Goal: Entertainment & Leisure: Browse casually

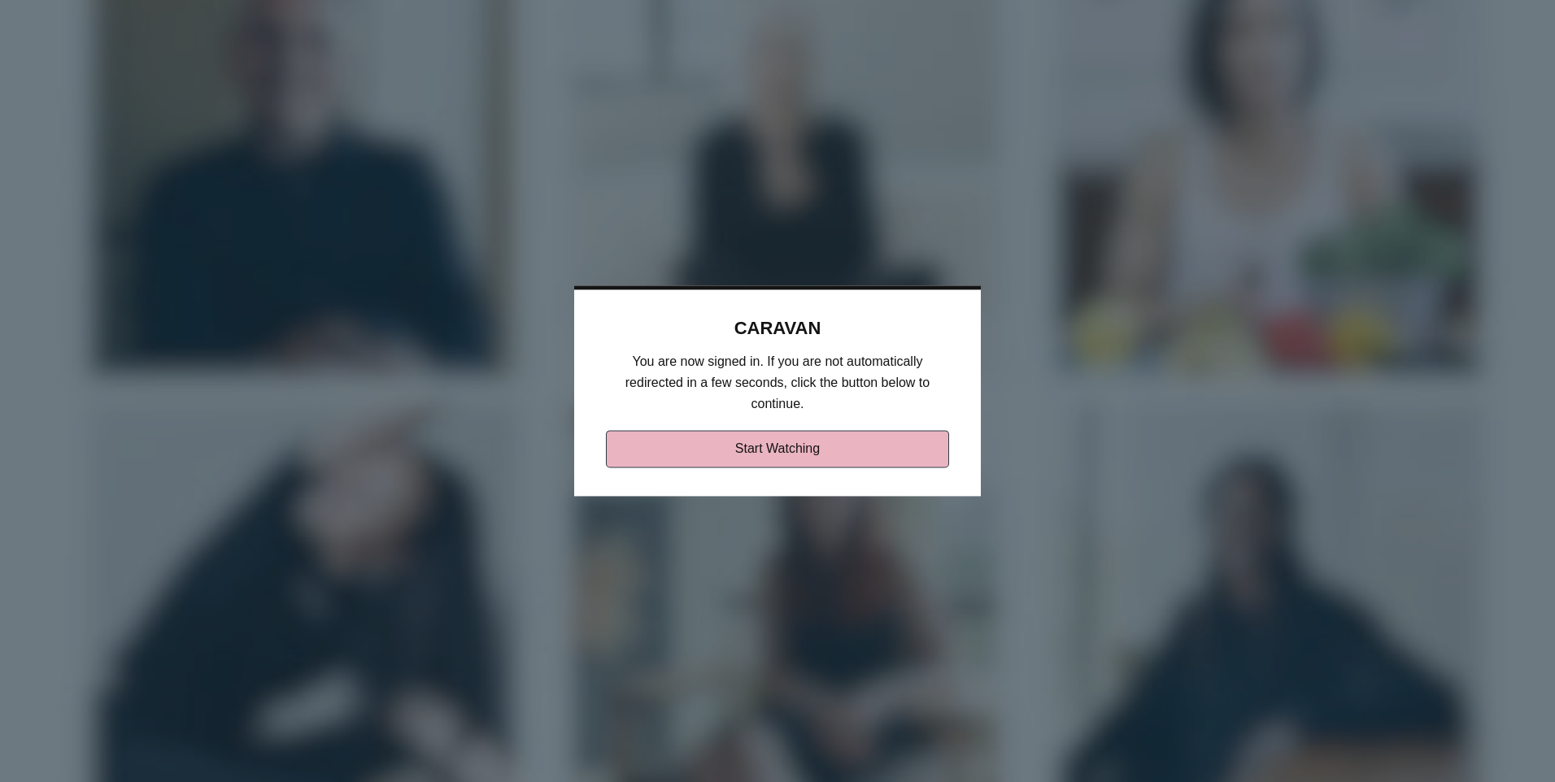
click at [811, 451] on link "Start Watching" at bounding box center [778, 449] width 344 height 37
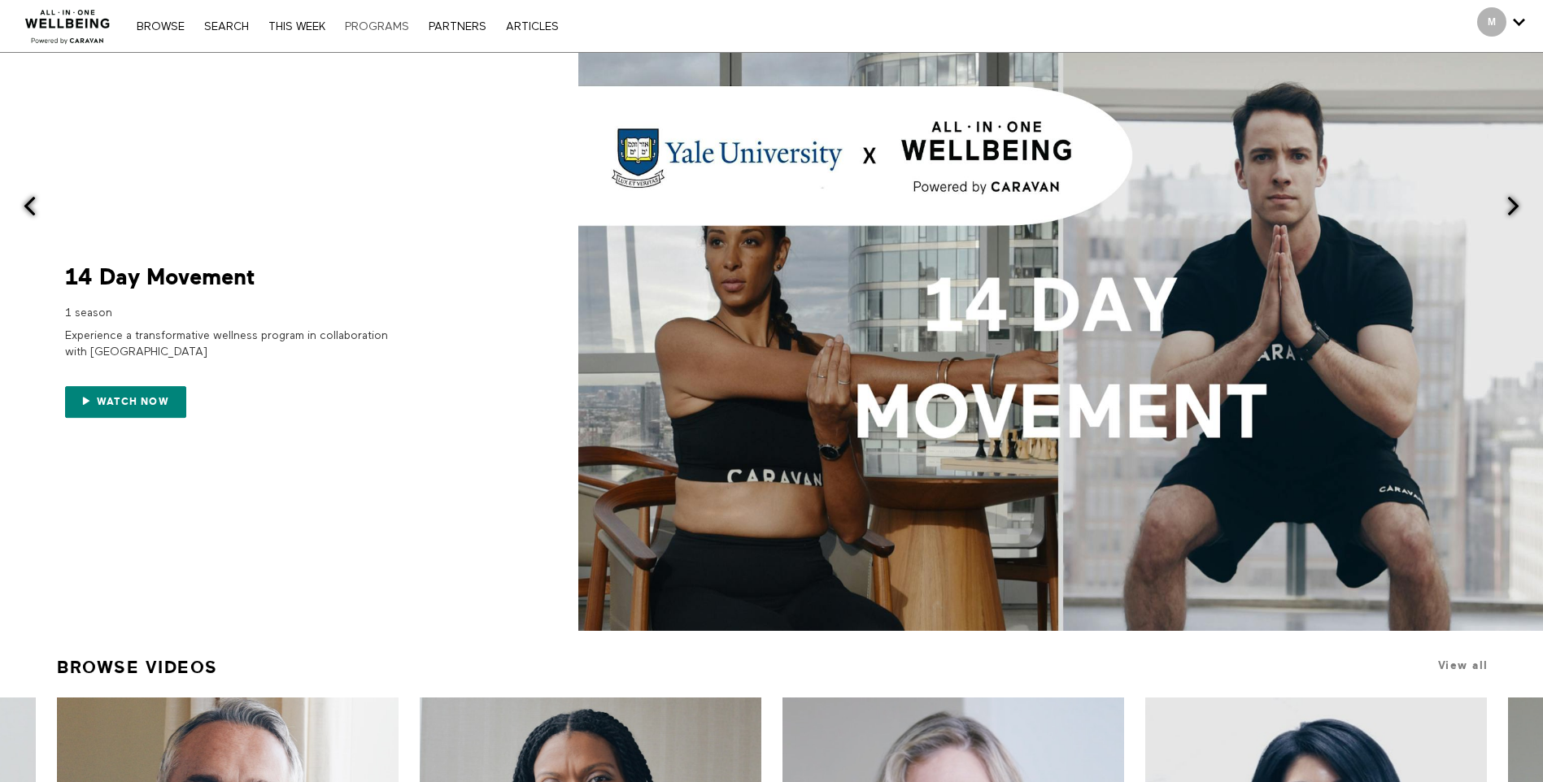
click at [375, 28] on link "PROGRAMS" at bounding box center [377, 26] width 81 height 11
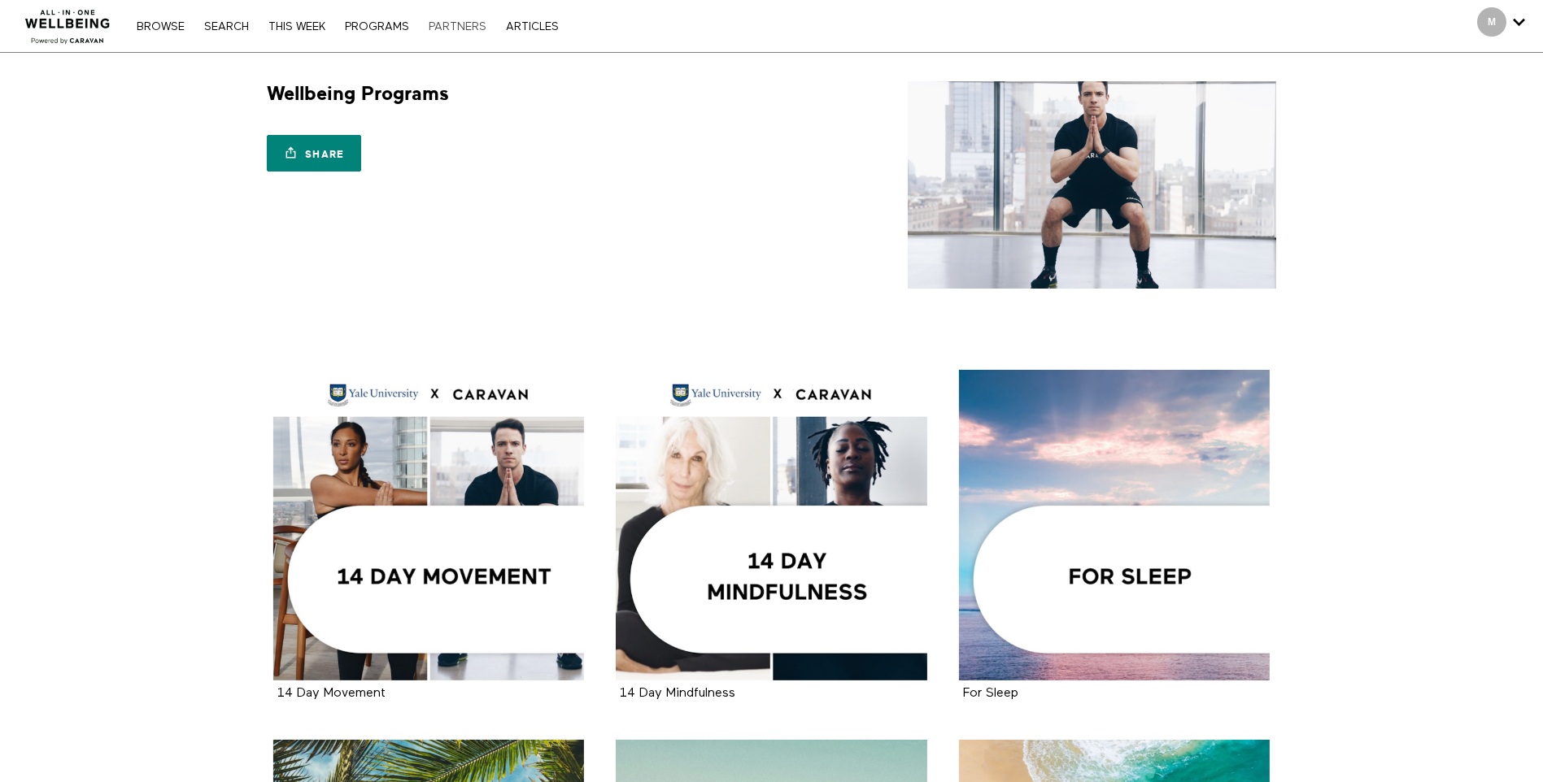
click at [460, 27] on link "PARTNERS" at bounding box center [457, 26] width 74 height 11
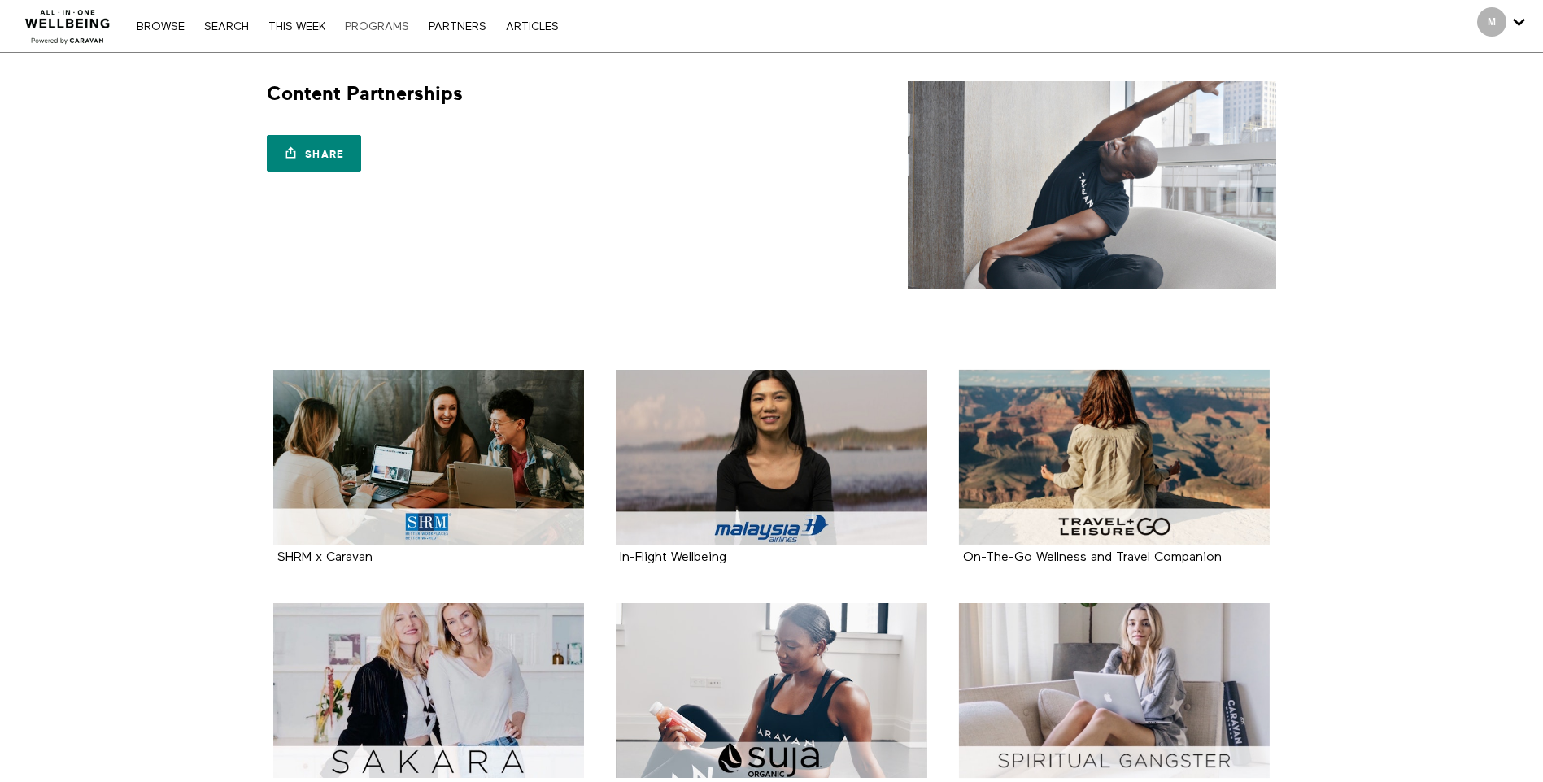
click at [383, 28] on link "PROGRAMS" at bounding box center [377, 26] width 81 height 11
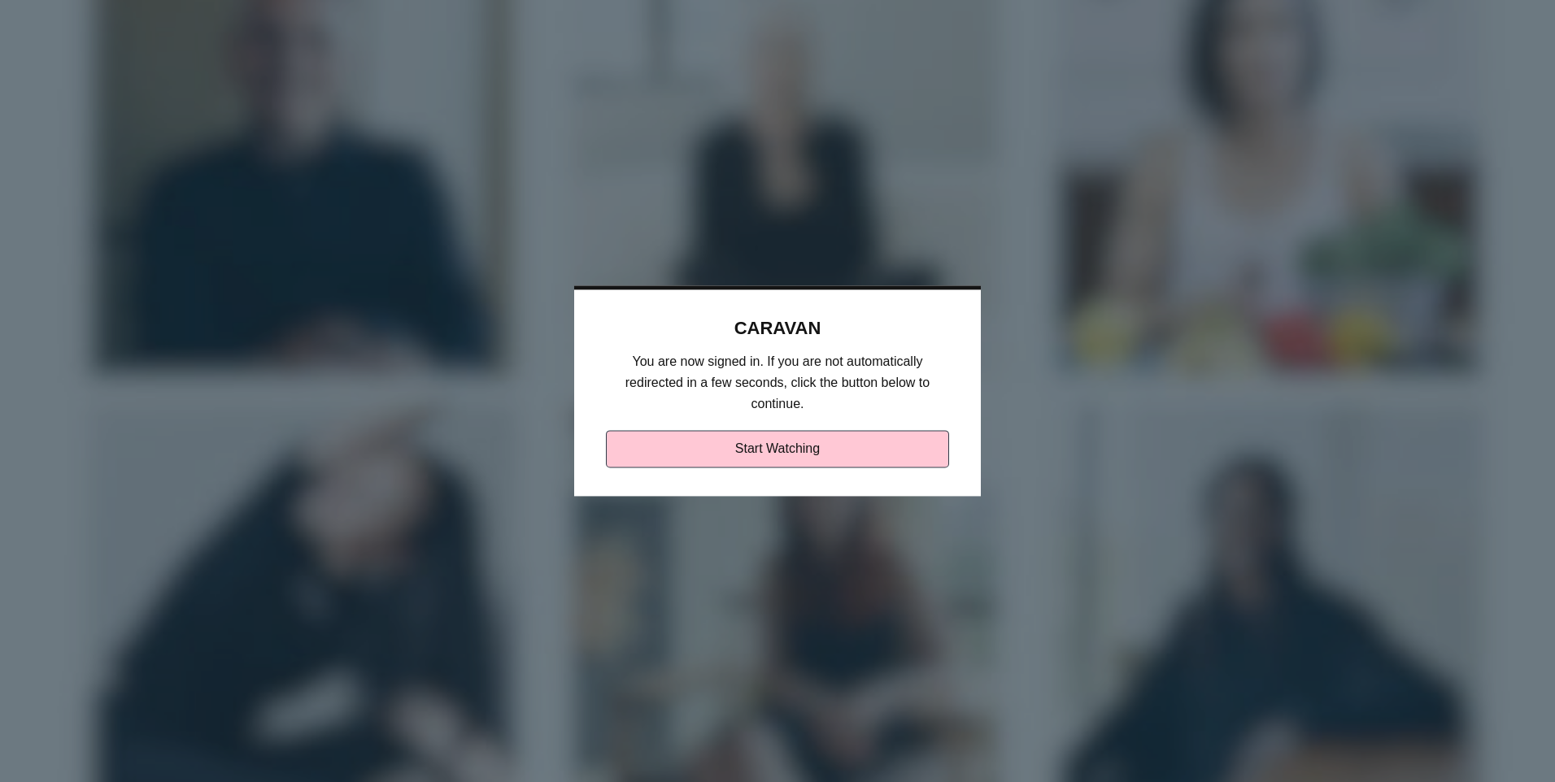
click at [860, 429] on div "CARAVAN You are now signed in. If you are not automatically redirected in a few…" at bounding box center [777, 393] width 356 height 150
click at [865, 444] on link "Start Watching" at bounding box center [778, 449] width 344 height 37
